Goal: Transaction & Acquisition: Purchase product/service

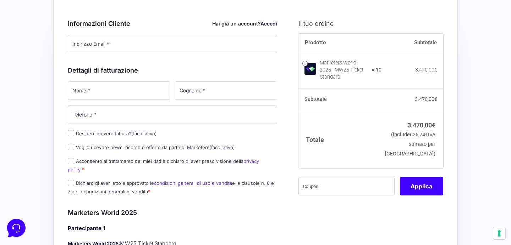
scroll to position [43, 0]
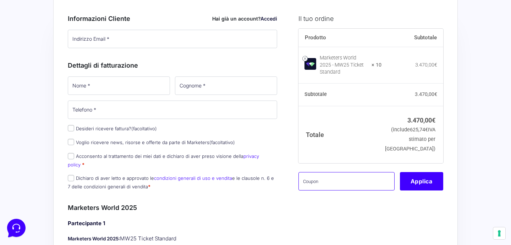
click at [305, 183] on input "text" at bounding box center [346, 181] width 96 height 18
type input "KALEMANAFAMILY"
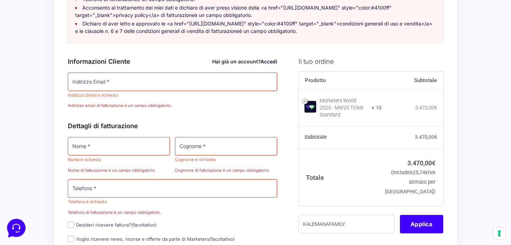
scroll to position [525, 0]
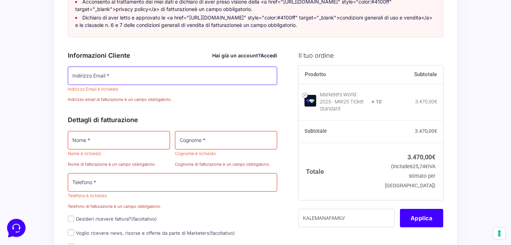
click at [149, 85] on input "Indirizzo Email *" at bounding box center [172, 76] width 209 height 18
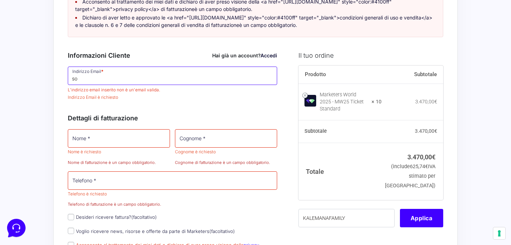
type input "s"
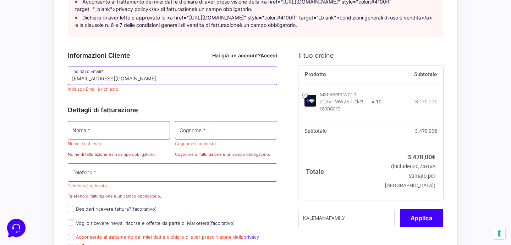
type input "[EMAIL_ADDRESS][DOMAIN_NAME]"
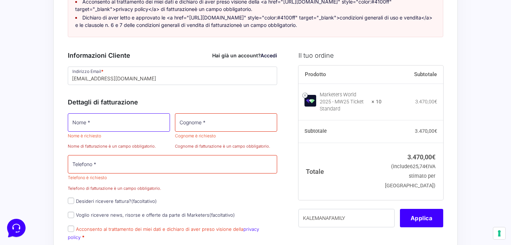
click at [138, 151] on p "Nome * Nome è richiesto Nome di fatturazione è un campo obbligatorio." at bounding box center [118, 131] width 107 height 39
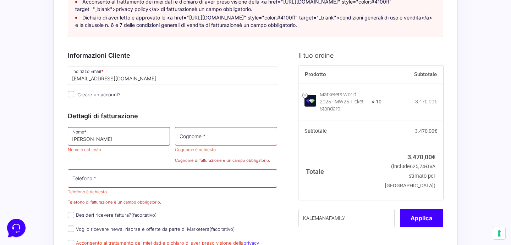
type input "[PERSON_NAME]"
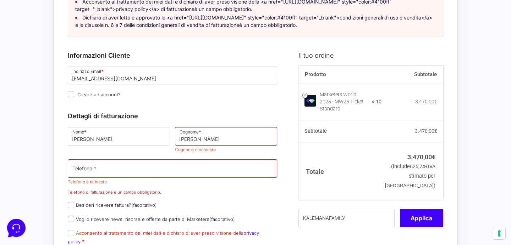
type input "[PERSON_NAME]"
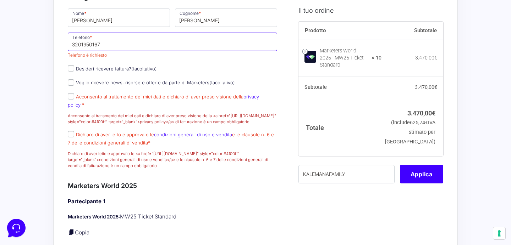
scroll to position [647, 0]
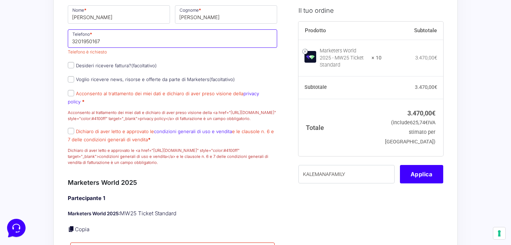
type input "3201950167"
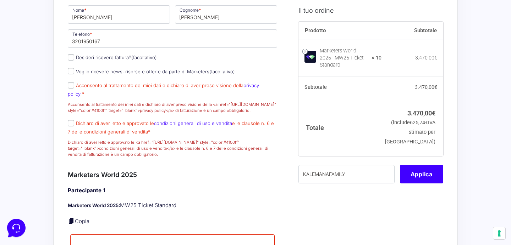
click at [89, 149] on p "Dichiaro di aver letto e approvato le condizioni generali di uso e vendita e le…" at bounding box center [172, 138] width 214 height 40
click at [72, 127] on input "Dichiaro di aver letto e approvato le condizioni generali di uso e vendita e le…" at bounding box center [71, 123] width 6 height 6
checkbox input "true"
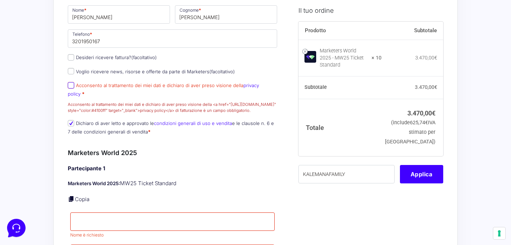
click at [68, 89] on input "Acconsento al trattamento dei miei dati e dichiaro di aver preso visione della …" at bounding box center [71, 85] width 6 height 6
checkbox input "true"
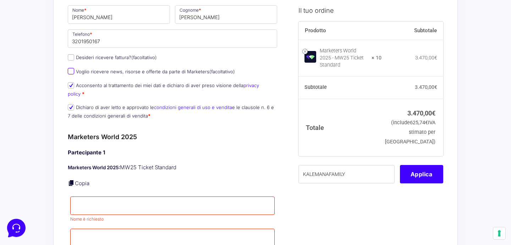
click at [70, 74] on input "Voglio ricevere news, risorse e offerte da parte di Marketers (facoltativo)" at bounding box center [71, 71] width 6 height 6
checkbox input "true"
click at [71, 61] on input "Desideri ricevere fattura? (facoltativo)" at bounding box center [71, 57] width 6 height 6
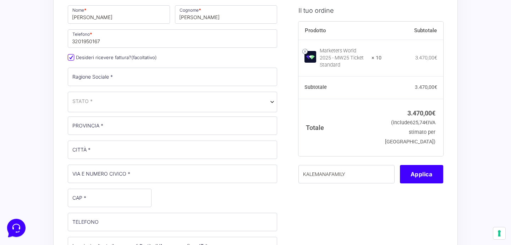
click at [71, 61] on input "Desideri ricevere fattura? (facoltativo)" at bounding box center [71, 57] width 6 height 6
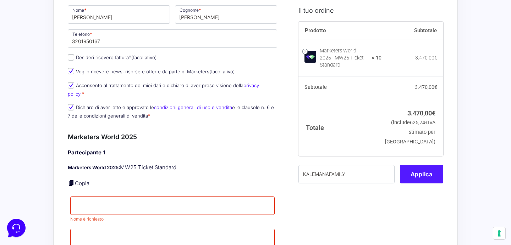
click at [415, 180] on button "Applica" at bounding box center [421, 174] width 43 height 18
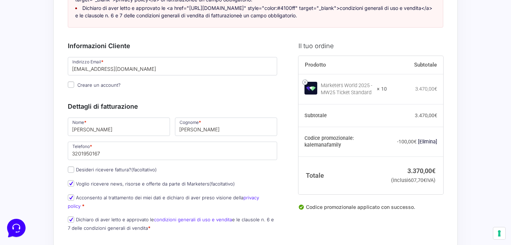
scroll to position [552, 0]
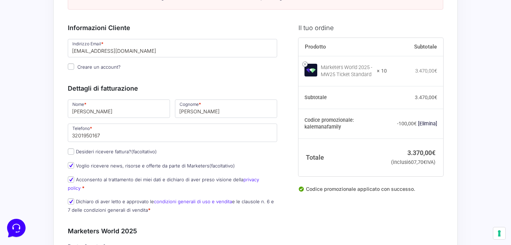
click at [102, 155] on label "Desideri ricevere fattura? (facoltativo)" at bounding box center [112, 152] width 89 height 6
click at [74, 155] on input "Desideri ricevere fattura? (facoltativo)" at bounding box center [71, 152] width 6 height 6
checkbox input "true"
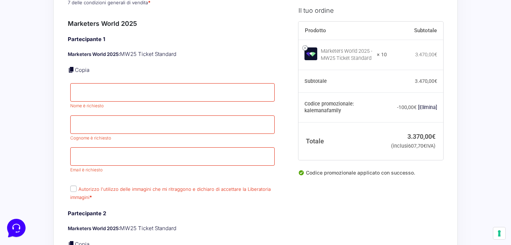
scroll to position [1004, 0]
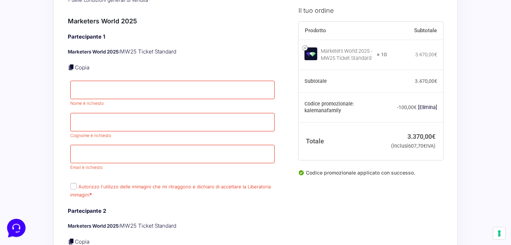
click at [79, 71] on link "Copia" at bounding box center [82, 67] width 15 height 7
type input "[PERSON_NAME]"
type input "[EMAIL_ADDRESS][DOMAIN_NAME]"
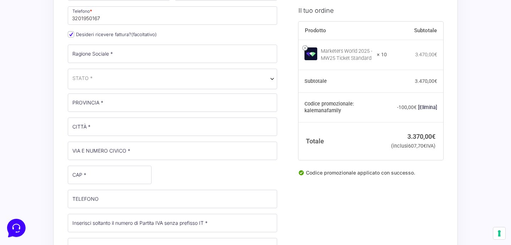
scroll to position [645, 0]
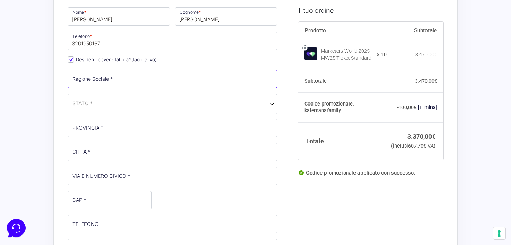
click at [127, 88] on input "Ragione Sociale *" at bounding box center [172, 79] width 209 height 18
type input "IppisWeb Srl"
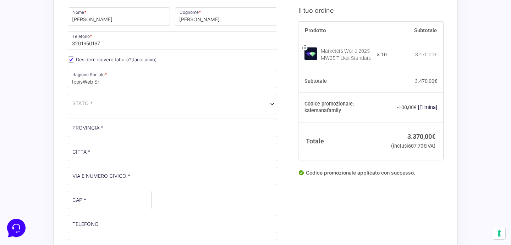
click at [235, 107] on span "STATO *" at bounding box center [172, 103] width 200 height 7
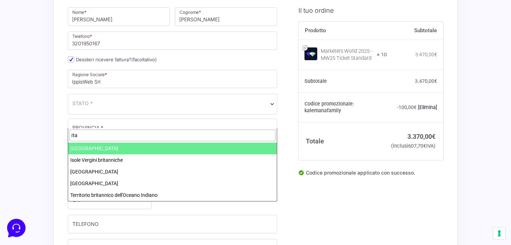
type input "ita"
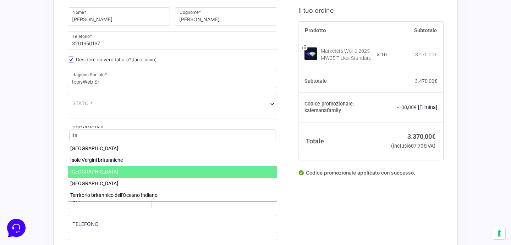
select select "IT"
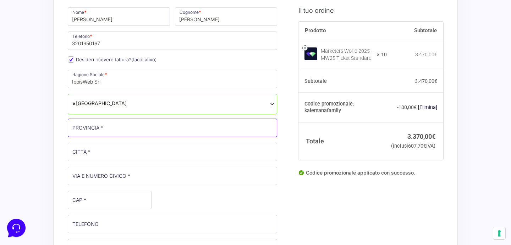
click at [121, 137] on input "PROVINCIA *" at bounding box center [172, 128] width 209 height 18
